Goal: Browse casually

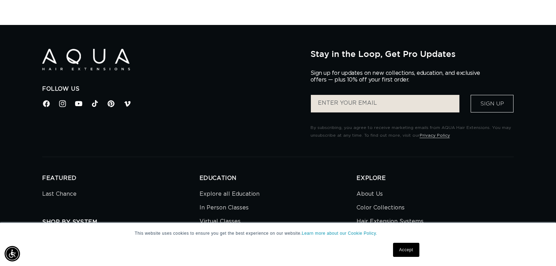
scroll to position [2088, 0]
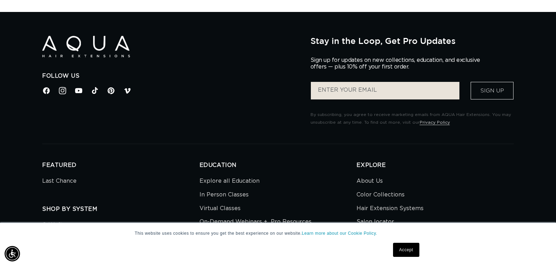
click at [63, 93] on icon at bounding box center [62, 90] width 9 height 9
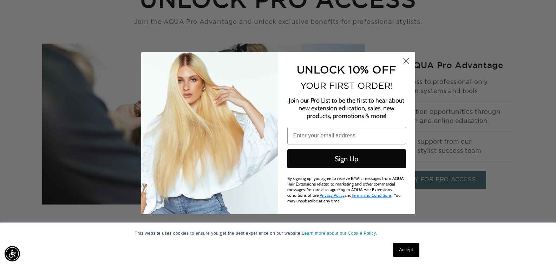
click at [406, 60] on circle "Close dialog" at bounding box center [406, 61] width 12 height 12
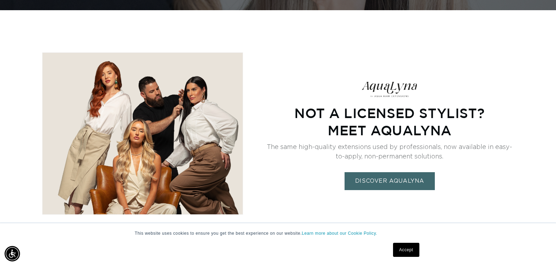
scroll to position [1897, 0]
